Goal: Task Accomplishment & Management: Use online tool/utility

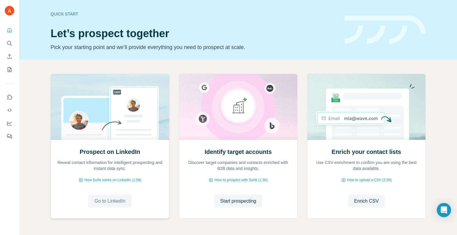
click at [107, 199] on span "Go to LinkedIn" at bounding box center [109, 201] width 31 height 7
click at [367, 203] on span "Enrich CSV" at bounding box center [366, 201] width 25 height 7
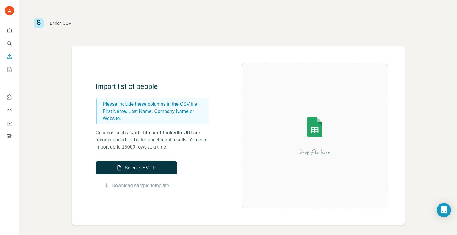
click at [167, 30] on div "Enrich CSV" at bounding box center [238, 23] width 409 height 18
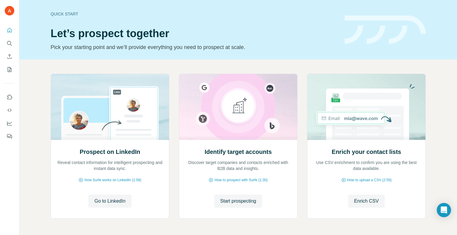
click at [68, 13] on div "Quick start" at bounding box center [194, 14] width 287 height 6
